Goal: Task Accomplishment & Management: Manage account settings

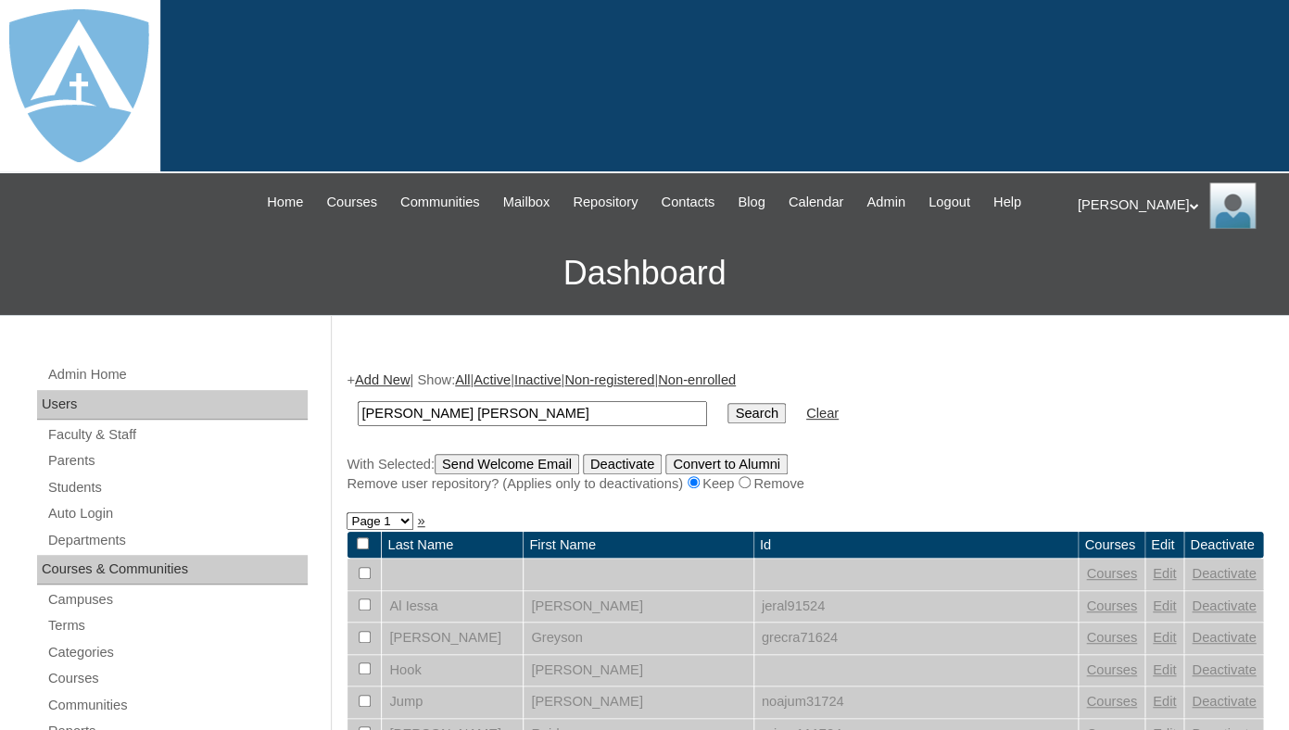
type input "[PERSON_NAME] [PERSON_NAME]"
click at [727, 403] on input "Search" at bounding box center [755, 413] width 57 height 20
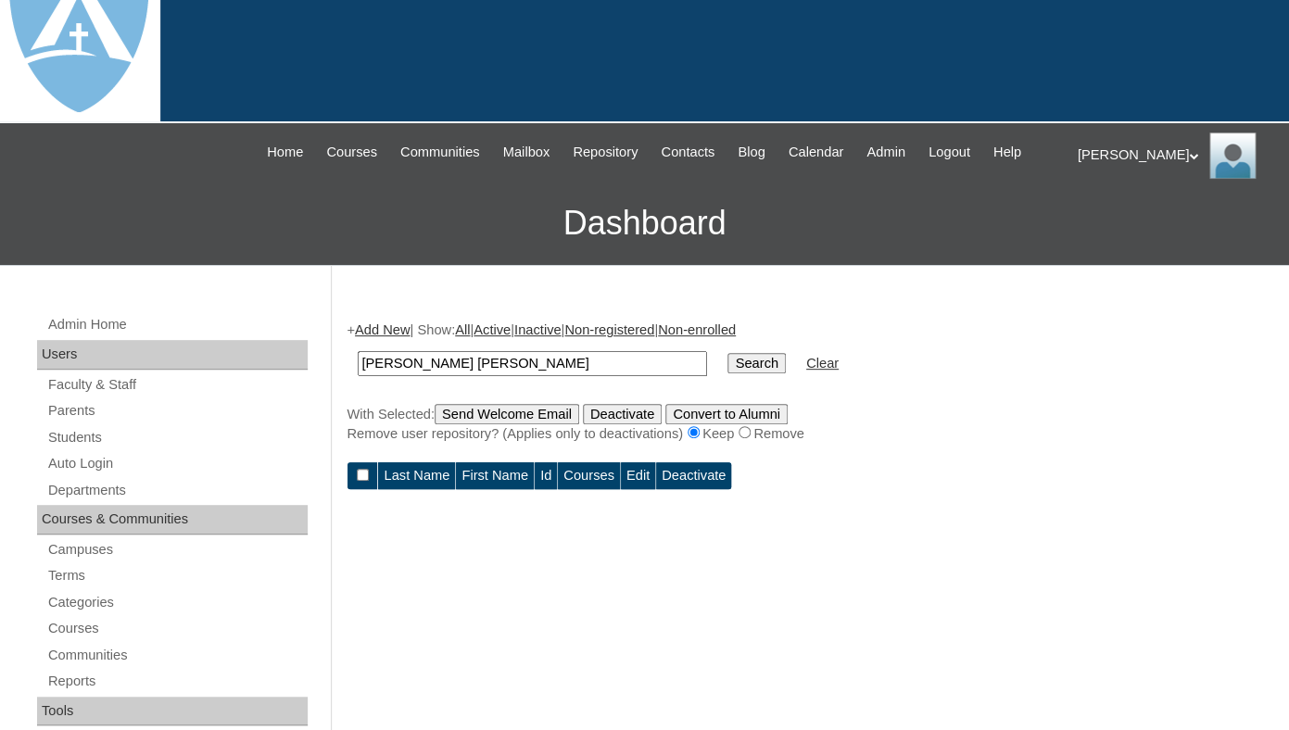
scroll to position [109, 0]
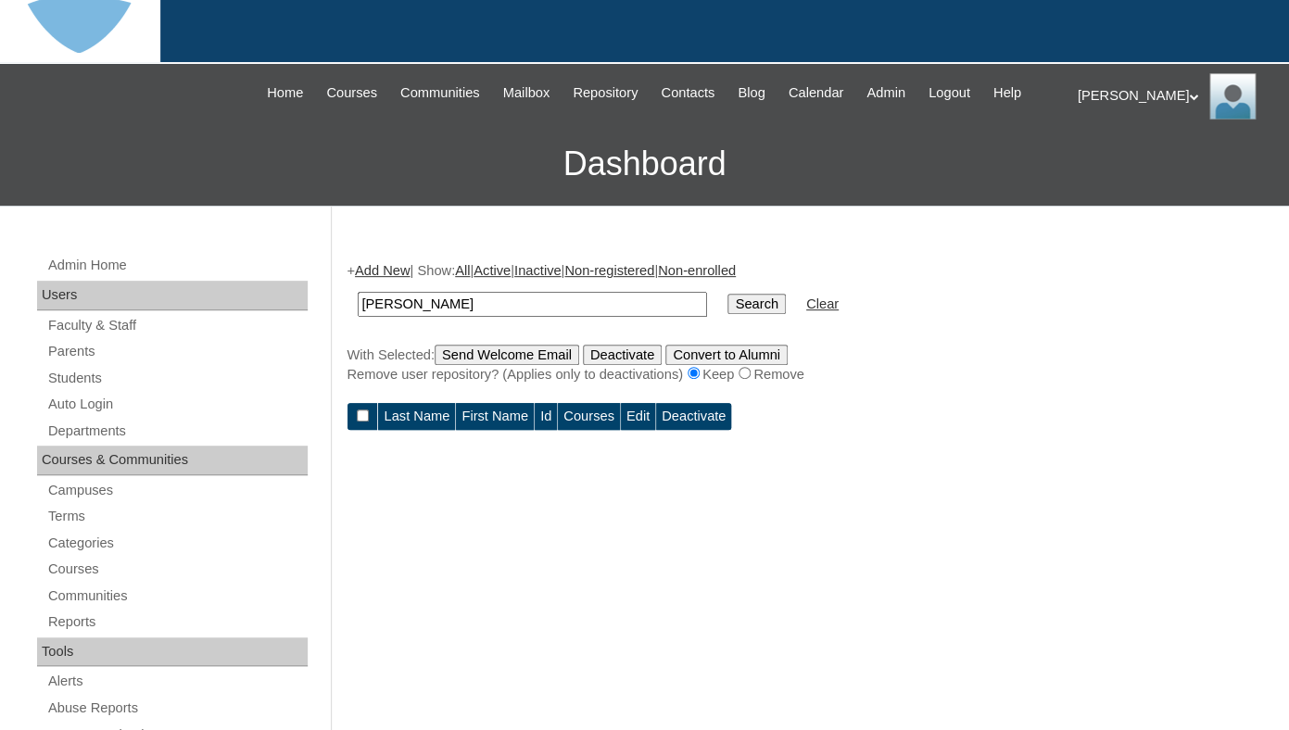
drag, startPoint x: 420, startPoint y: 320, endPoint x: 323, endPoint y: 316, distance: 96.4
click at [358, 316] on input "[PERSON_NAME]" at bounding box center [532, 304] width 349 height 25
type input "[PERSON_NAME]"
click at [727, 294] on input "Search" at bounding box center [755, 304] width 57 height 20
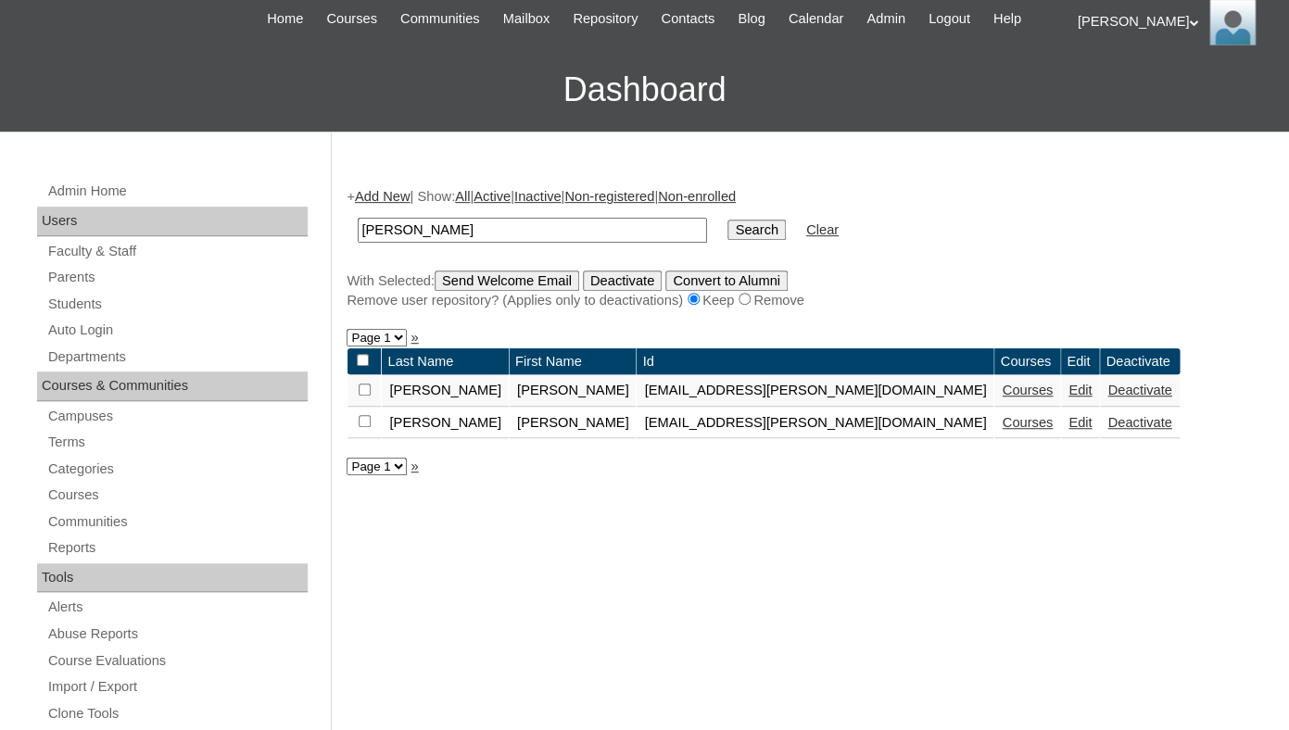
scroll to position [185, 0]
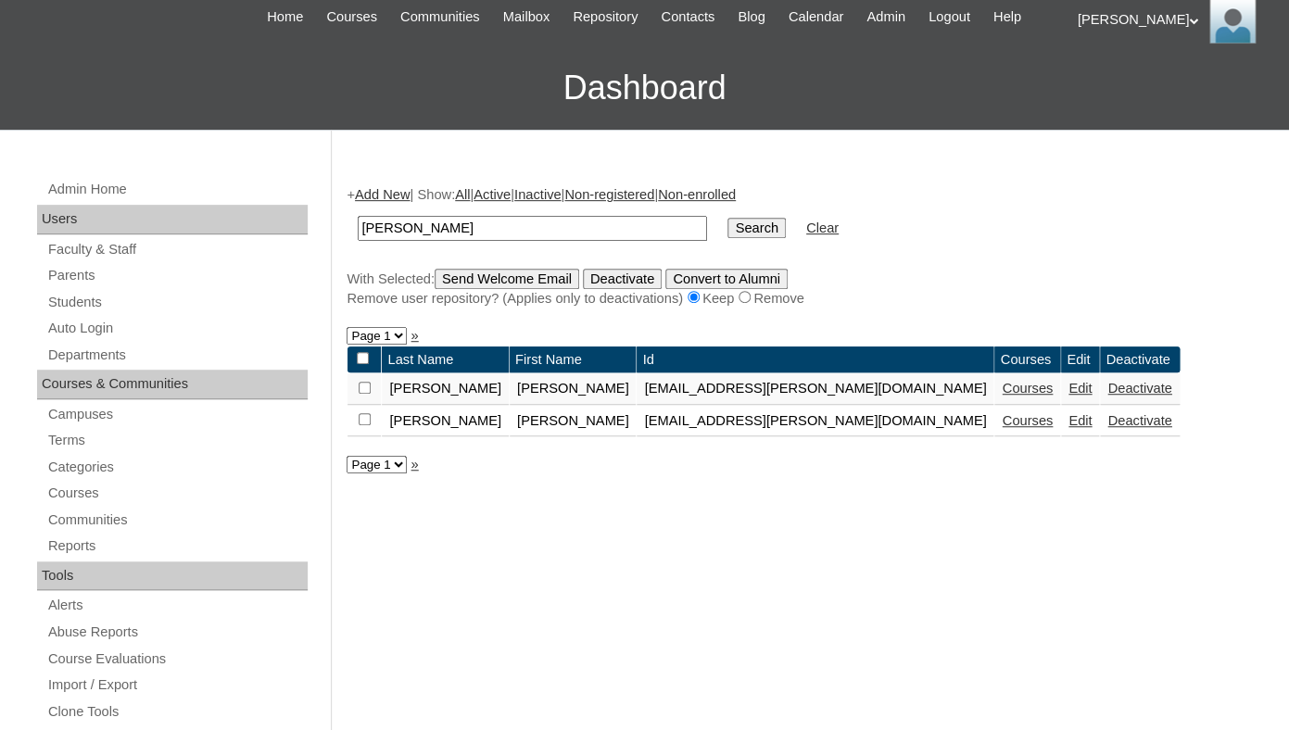
click at [1107, 396] on link "Deactivate" at bounding box center [1139, 388] width 64 height 15
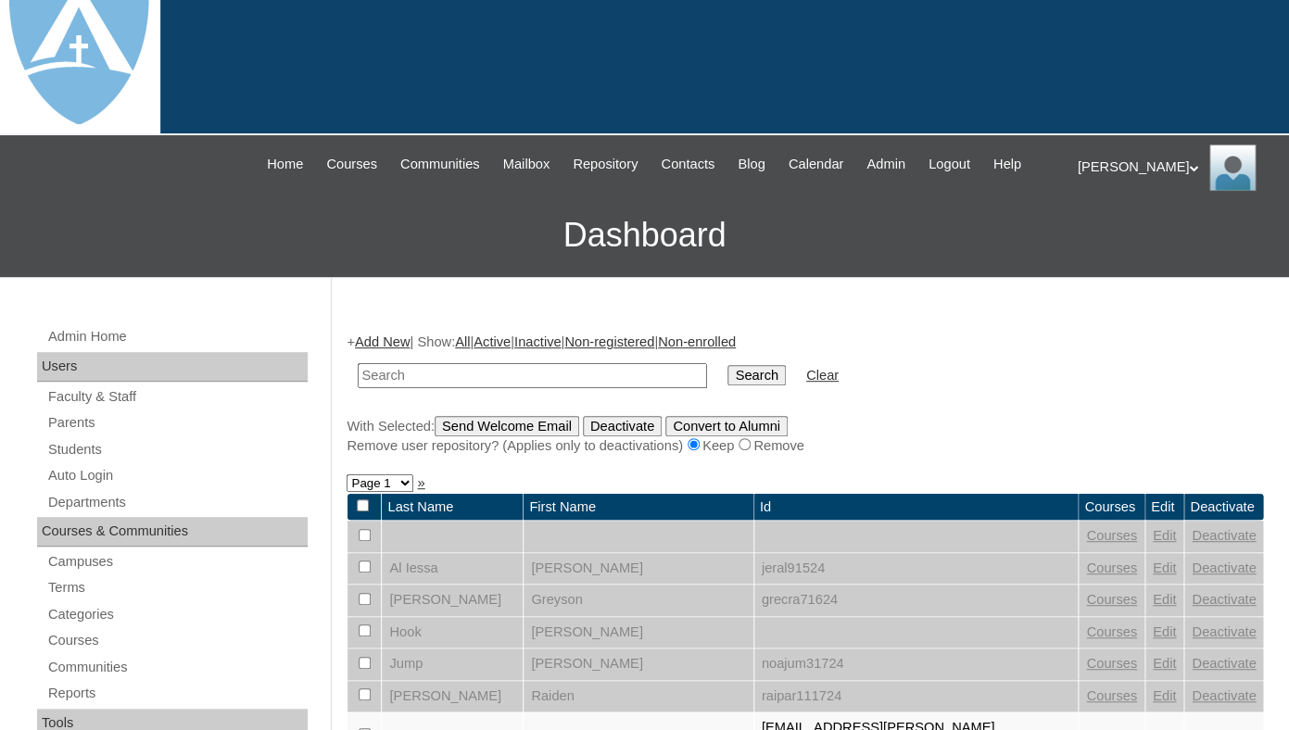
scroll to position [59, 0]
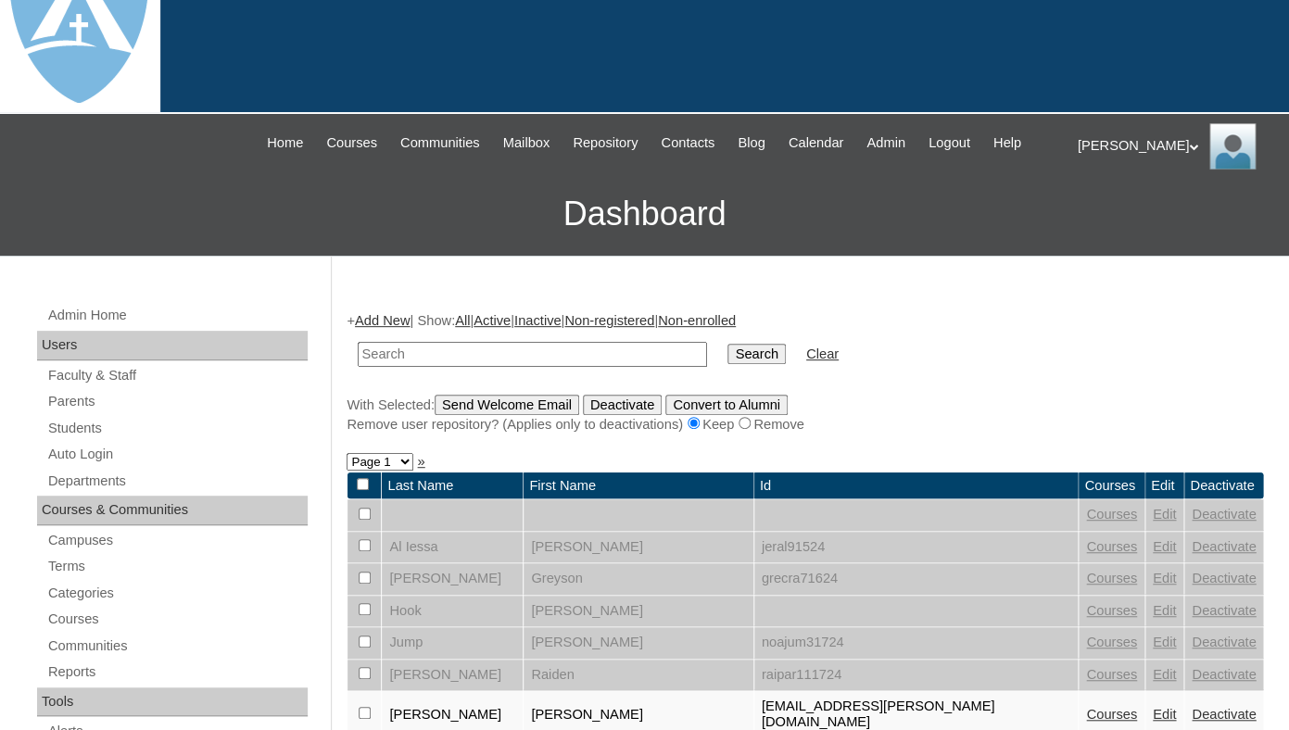
click at [473, 366] on input "text" at bounding box center [532, 354] width 349 height 25
drag, startPoint x: 419, startPoint y: 370, endPoint x: 303, endPoint y: 360, distance: 116.2
click at [358, 361] on input "Jackson Heaverlo" at bounding box center [532, 354] width 349 height 25
type input "Jackson Heaverlo"
click at [727, 344] on input "Search" at bounding box center [755, 354] width 57 height 20
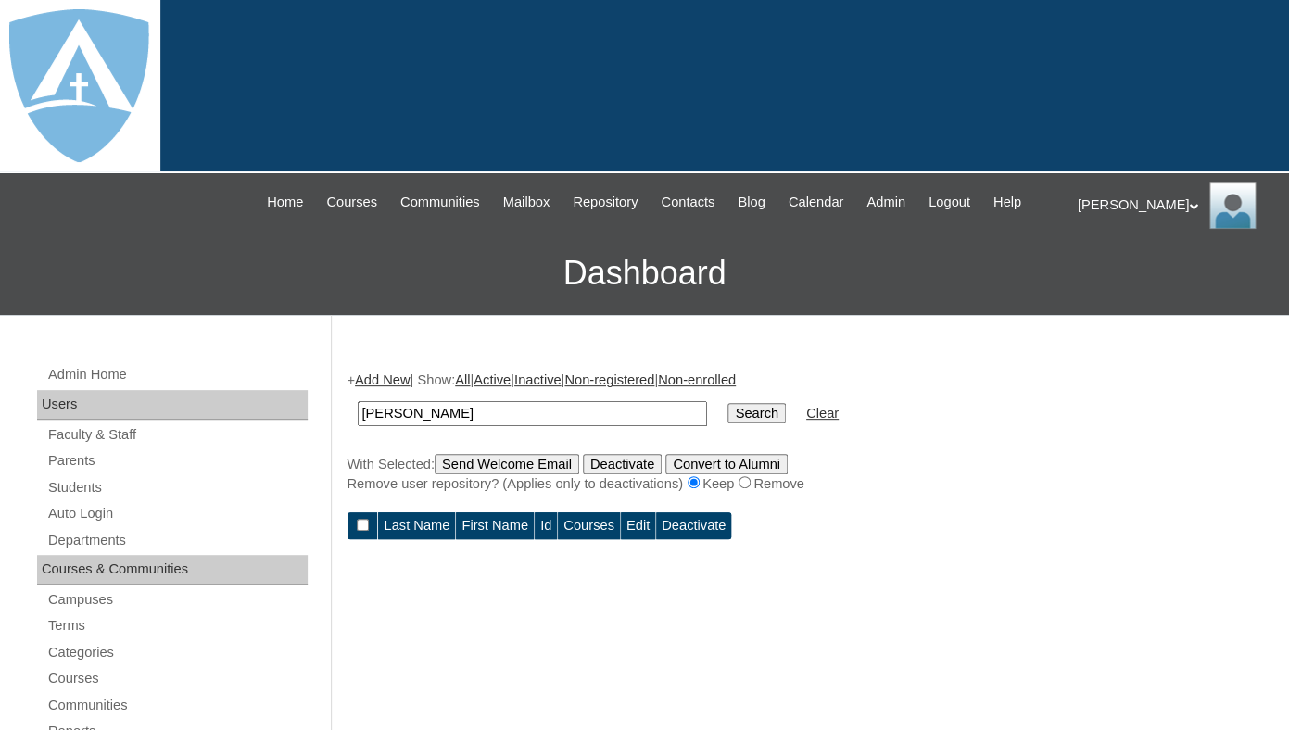
drag, startPoint x: 422, startPoint y: 435, endPoint x: 312, endPoint y: 423, distance: 110.1
click at [358, 424] on input "[PERSON_NAME]" at bounding box center [532, 413] width 349 height 25
type input "[PERSON_NAME]"
click at [727, 403] on input "Search" at bounding box center [755, 413] width 57 height 20
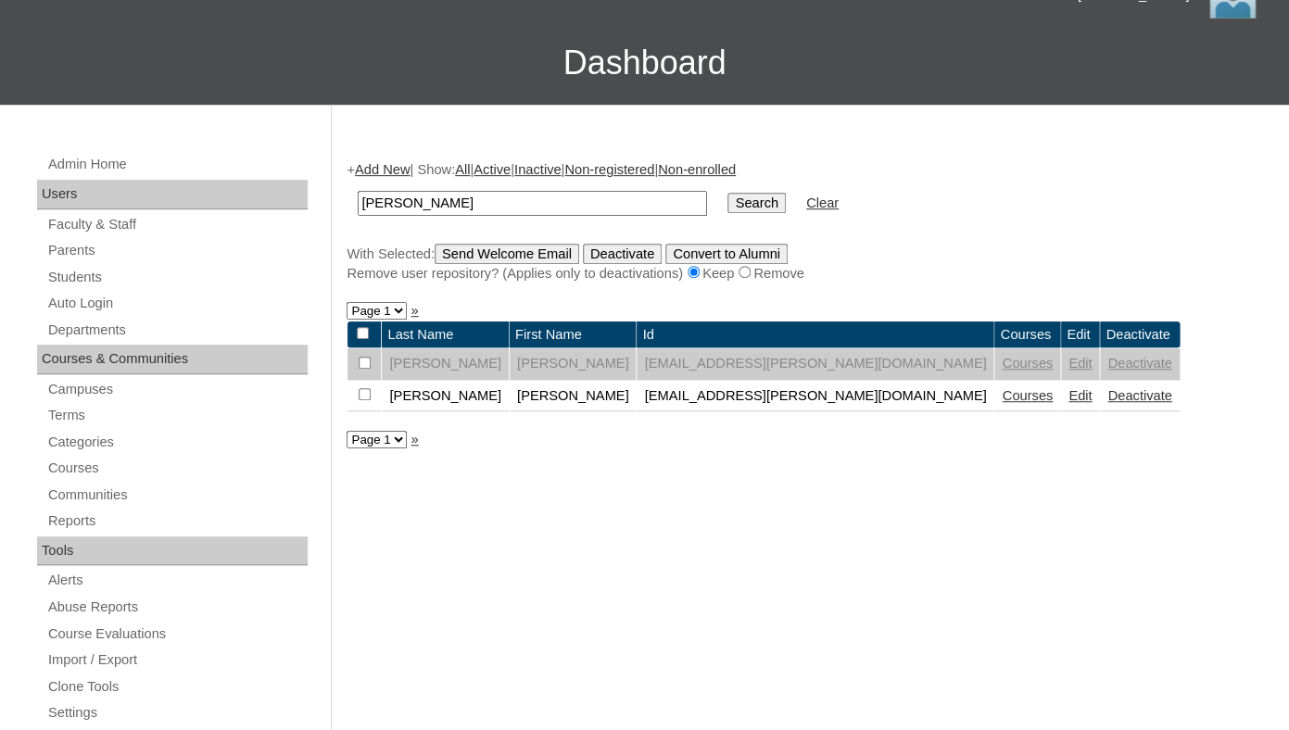
scroll to position [246, 0]
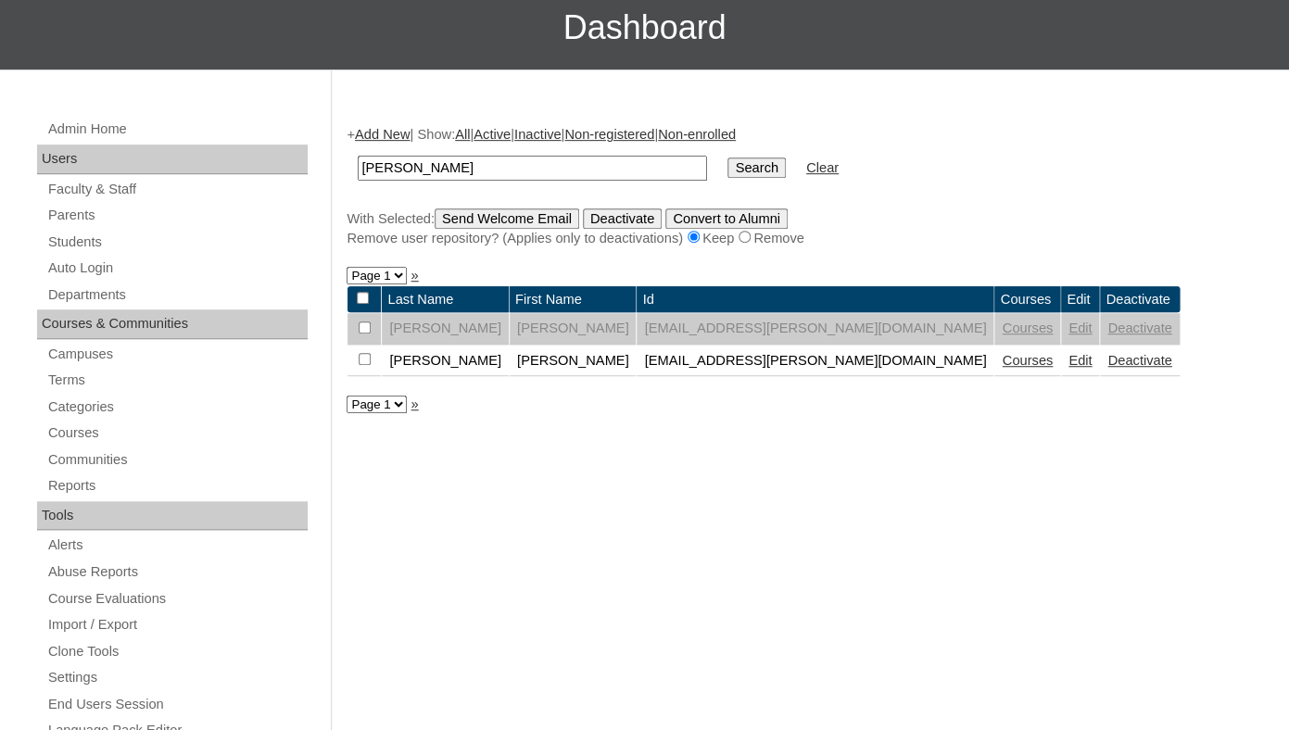
click at [1107, 368] on link "Deactivate" at bounding box center [1139, 360] width 64 height 15
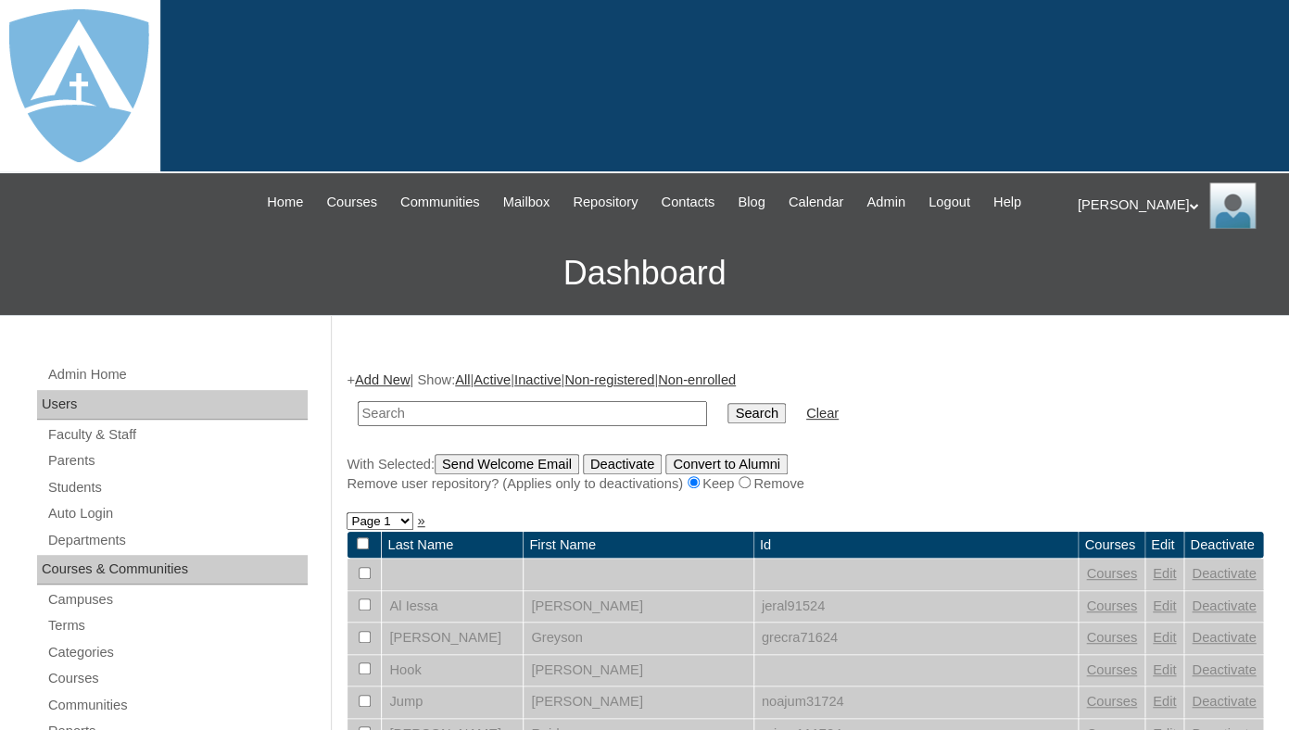
paste input "Bella Estrada"
drag, startPoint x: 400, startPoint y: 433, endPoint x: 298, endPoint y: 431, distance: 101.9
click at [358, 426] on input "[PERSON_NAME]" at bounding box center [532, 413] width 349 height 25
type input "[PERSON_NAME]"
click at [727, 403] on input "Search" at bounding box center [755, 413] width 57 height 20
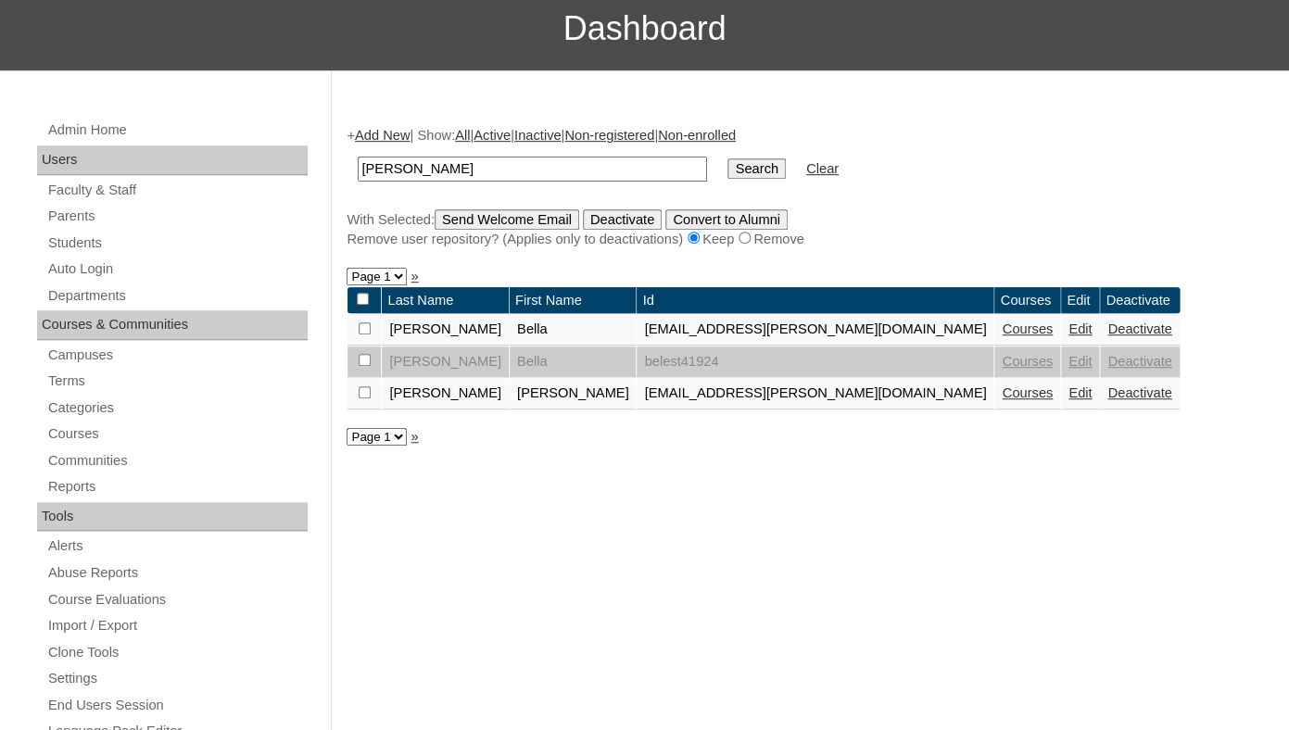
scroll to position [264, 0]
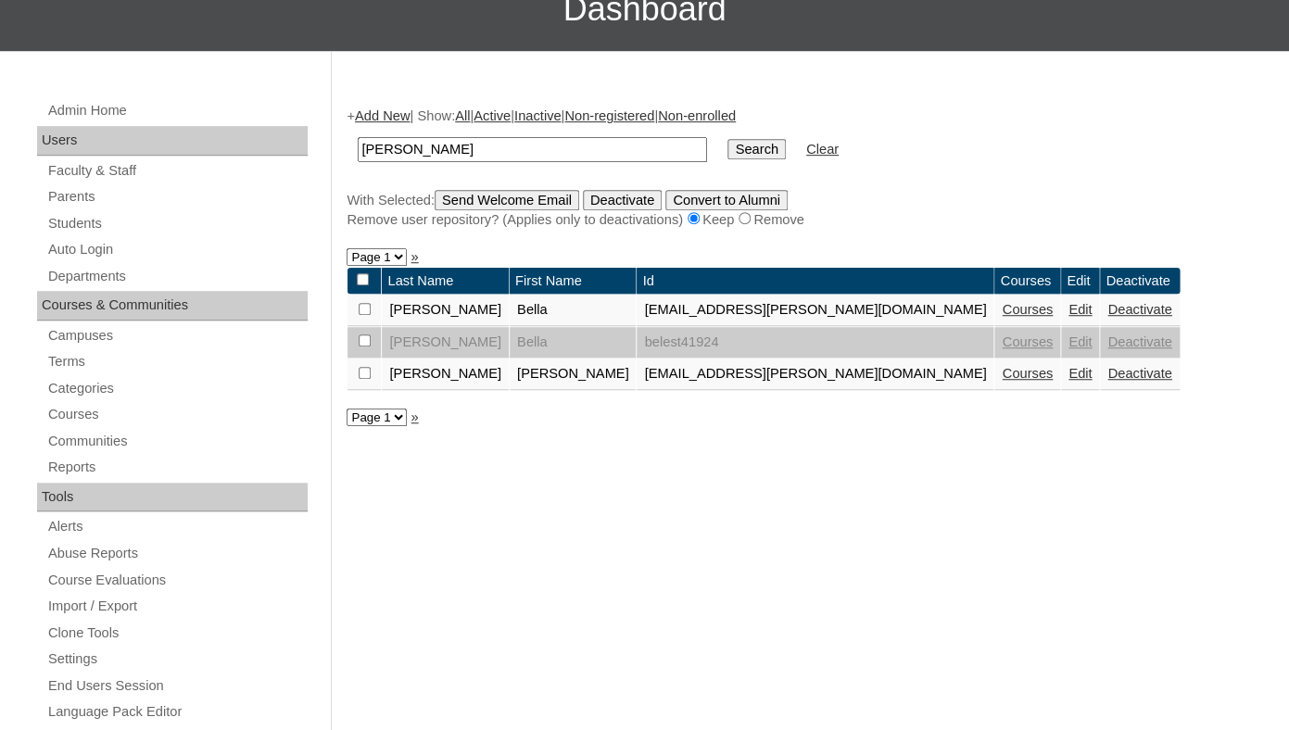
click at [1107, 317] on link "Deactivate" at bounding box center [1139, 309] width 64 height 15
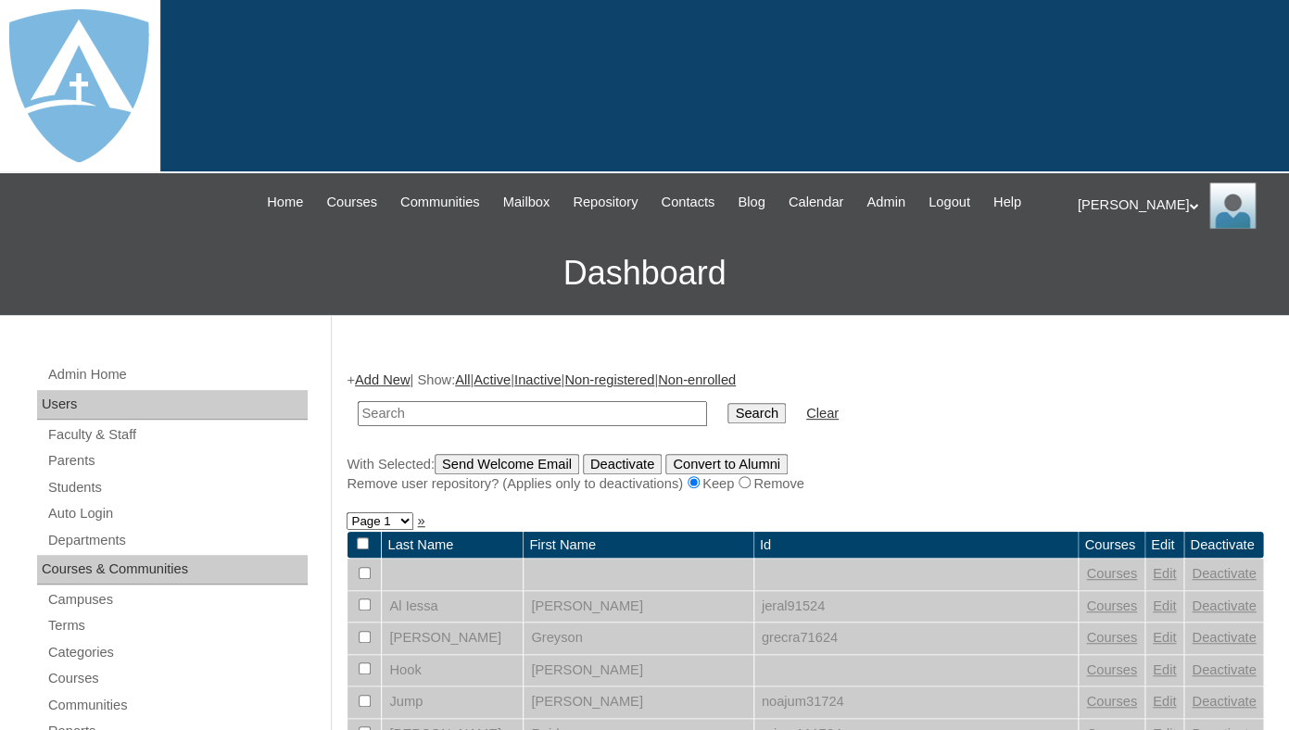
click at [437, 421] on input "text" at bounding box center [532, 413] width 349 height 25
paste input "Bella Estrada"
drag, startPoint x: 398, startPoint y: 432, endPoint x: 556, endPoint y: 432, distance: 158.4
click at [556, 426] on input "Bella Estrada" at bounding box center [532, 413] width 349 height 25
type input "Bella"
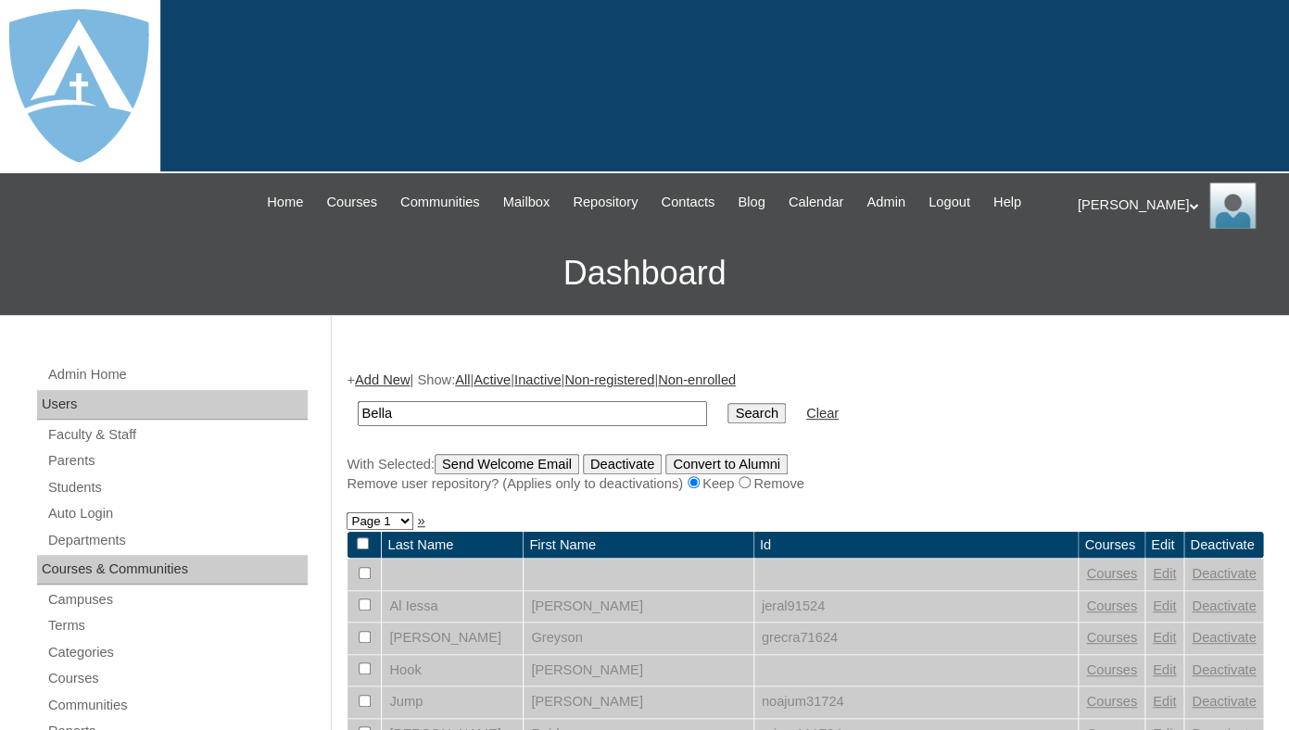
click at [727, 403] on input "Search" at bounding box center [755, 413] width 57 height 20
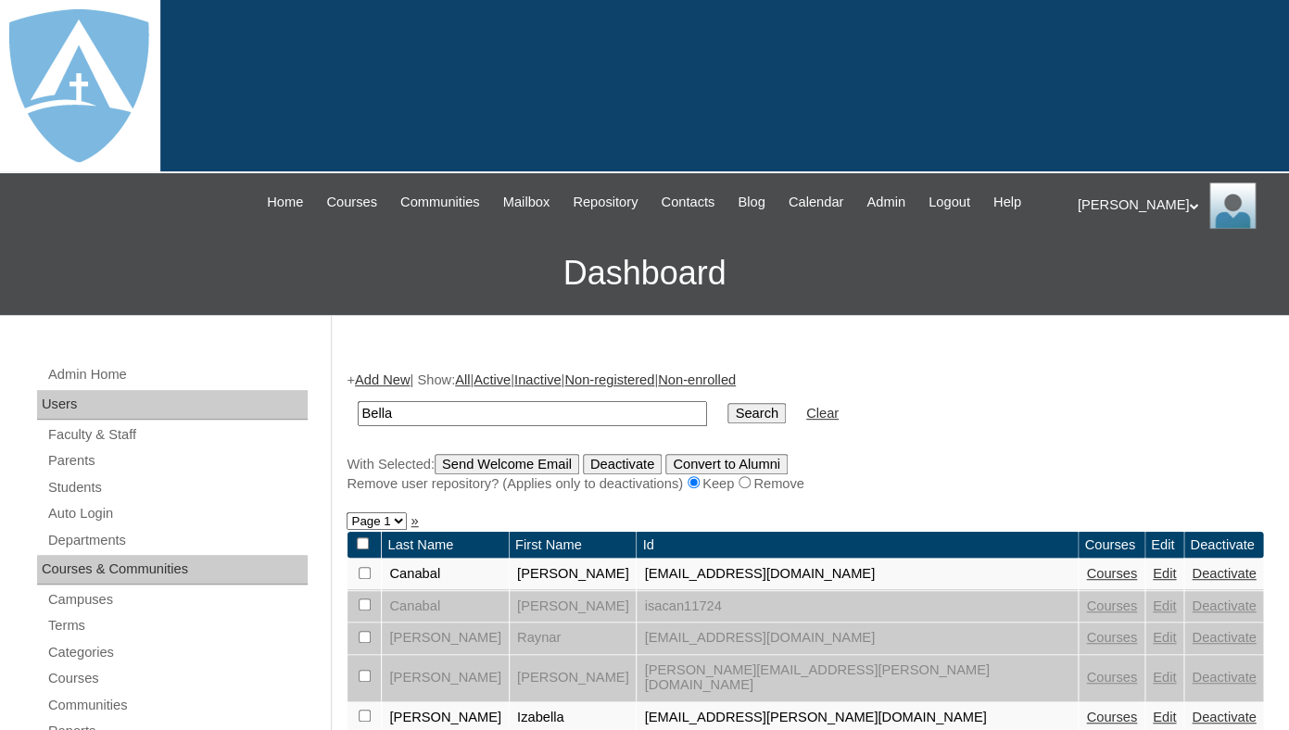
click at [420, 426] on input "Bella" at bounding box center [532, 413] width 349 height 25
type input "[PERSON_NAME]"
click at [727, 403] on input "Search" at bounding box center [755, 413] width 57 height 20
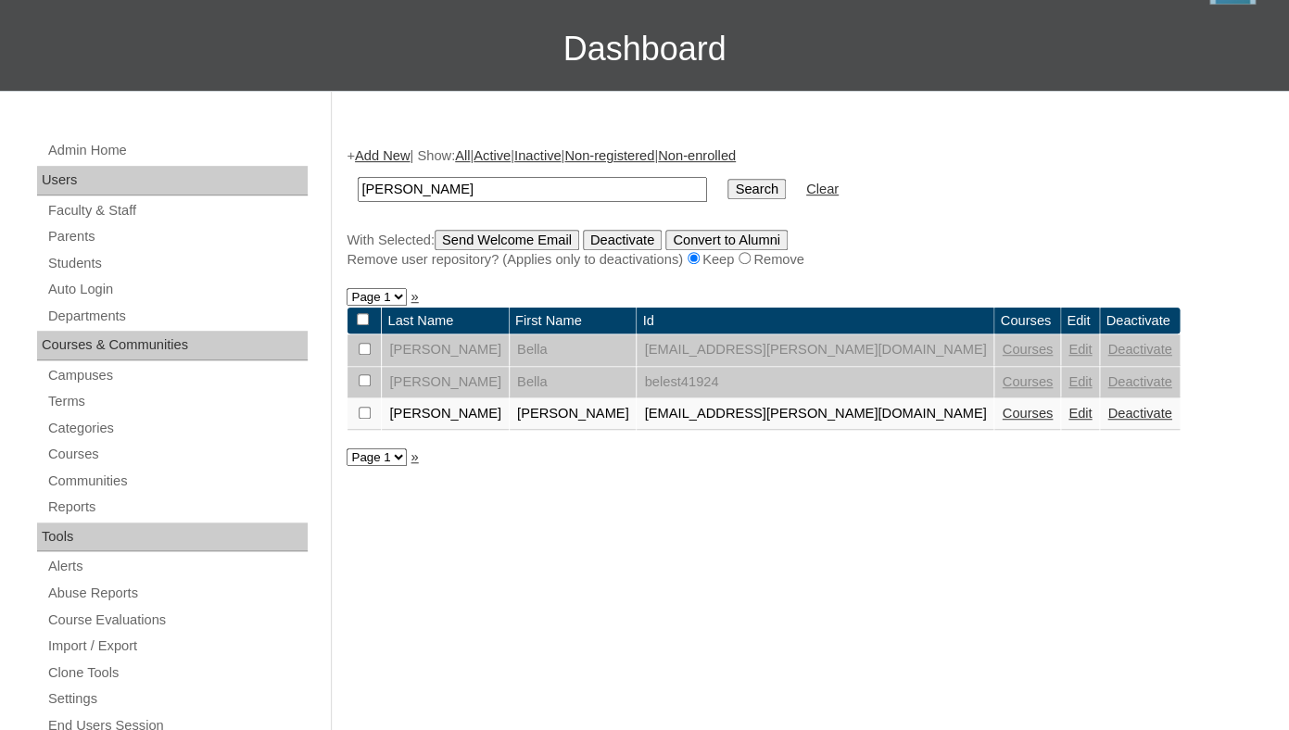
scroll to position [228, 0]
